Goal: Book appointment/travel/reservation

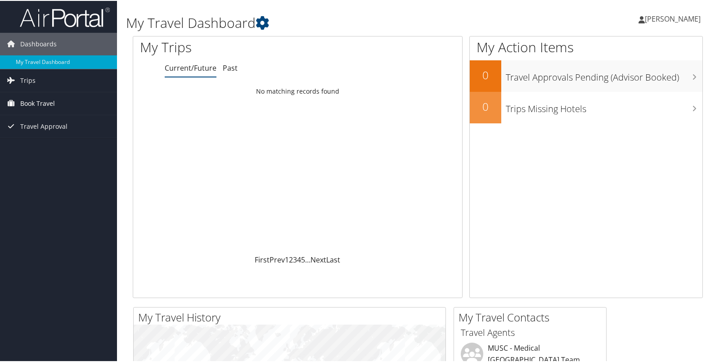
click at [36, 99] on span "Book Travel" at bounding box center [37, 102] width 35 height 22
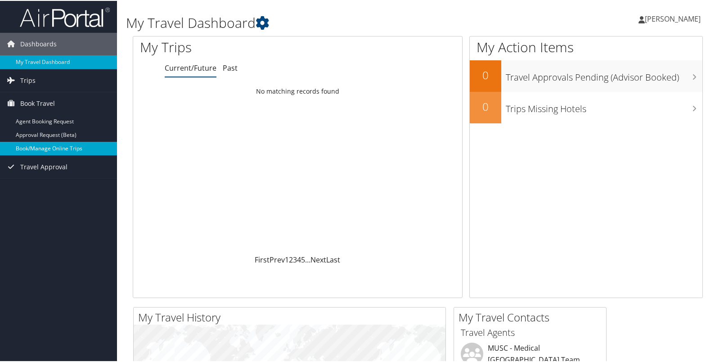
click at [71, 148] on link "Book/Manage Online Trips" at bounding box center [58, 147] width 117 height 13
